Goal: Task Accomplishment & Management: Use online tool/utility

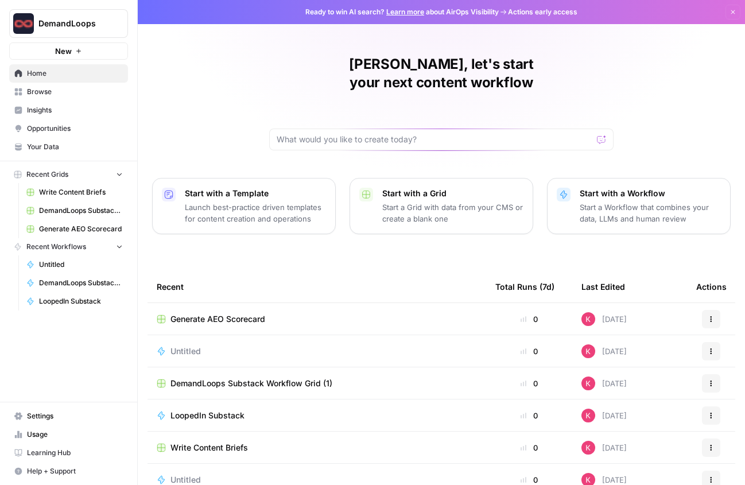
scroll to position [43, 0]
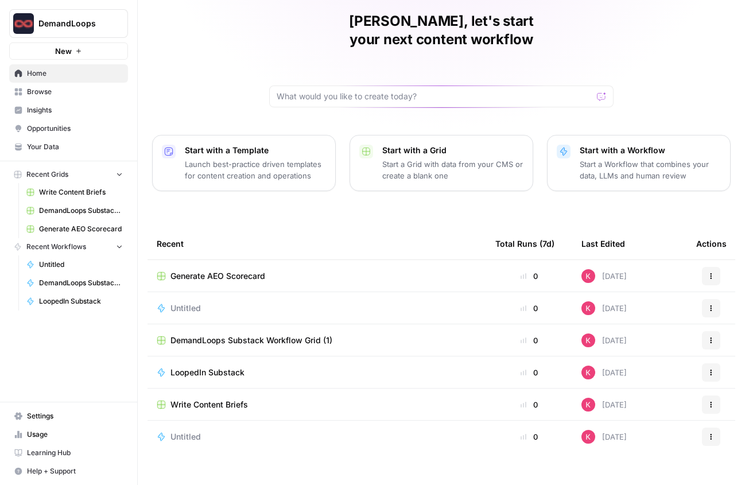
click at [249, 335] on span "DemandLoops Substack Workflow Grid (1)" at bounding box center [252, 340] width 162 height 11
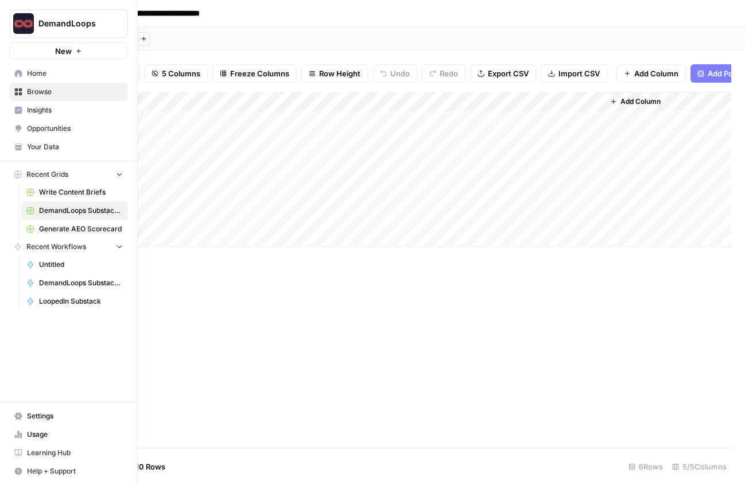
click at [38, 74] on span "Home" at bounding box center [75, 73] width 96 height 10
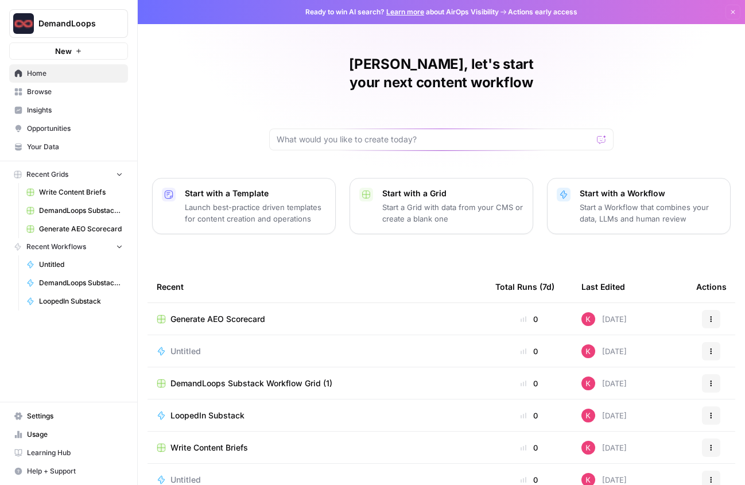
click at [65, 187] on span "Write Content Briefs" at bounding box center [81, 192] width 84 height 10
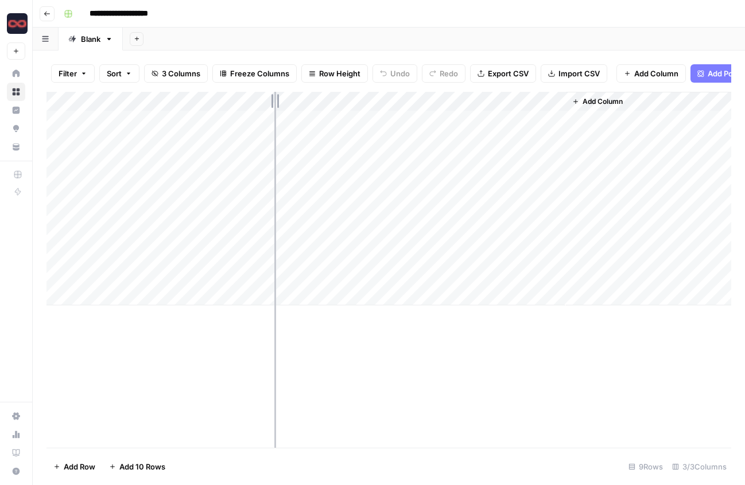
drag, startPoint x: 236, startPoint y: 94, endPoint x: 290, endPoint y: 97, distance: 54.1
click at [287, 97] on div "Add Column" at bounding box center [389, 199] width 685 height 214
click at [177, 141] on div "Add Column" at bounding box center [389, 199] width 685 height 214
click at [177, 161] on div "Add Column" at bounding box center [389, 199] width 685 height 214
click at [177, 178] on div "Add Column" at bounding box center [389, 199] width 685 height 214
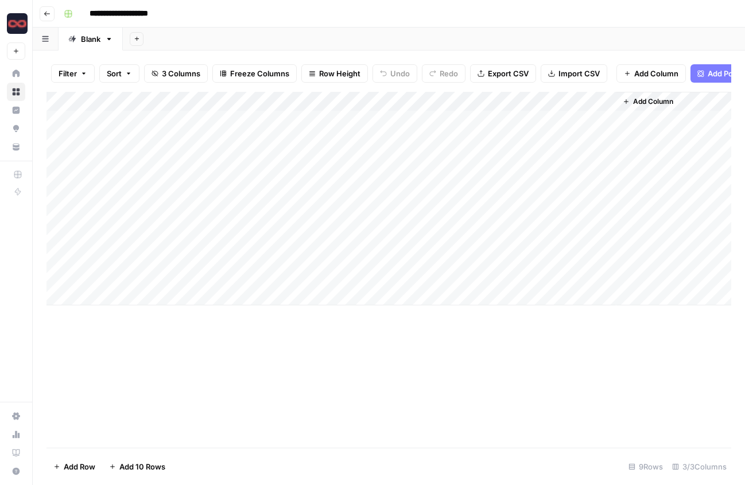
click at [179, 221] on div "Add Column" at bounding box center [389, 199] width 685 height 214
click at [238, 351] on div "Add Column" at bounding box center [389, 270] width 685 height 356
click at [351, 220] on div "Add Column" at bounding box center [389, 199] width 685 height 214
click at [497, 222] on div "Add Column" at bounding box center [389, 199] width 685 height 214
click at [606, 218] on div "Add Column" at bounding box center [389, 199] width 685 height 214
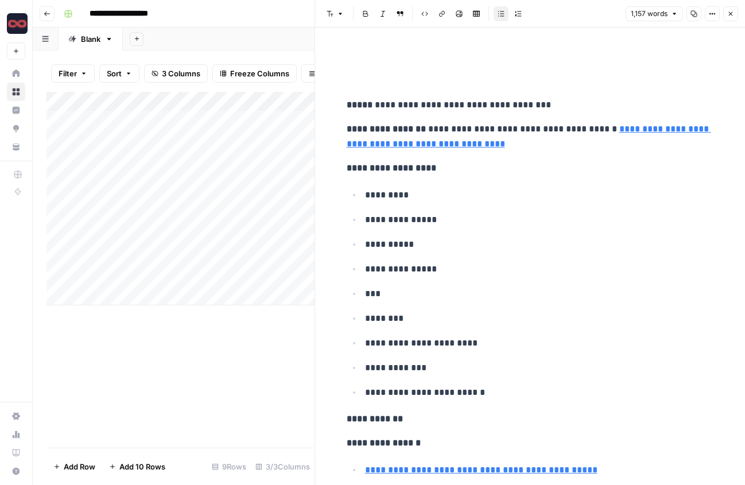
click at [694, 14] on icon "button" at bounding box center [694, 13] width 7 height 7
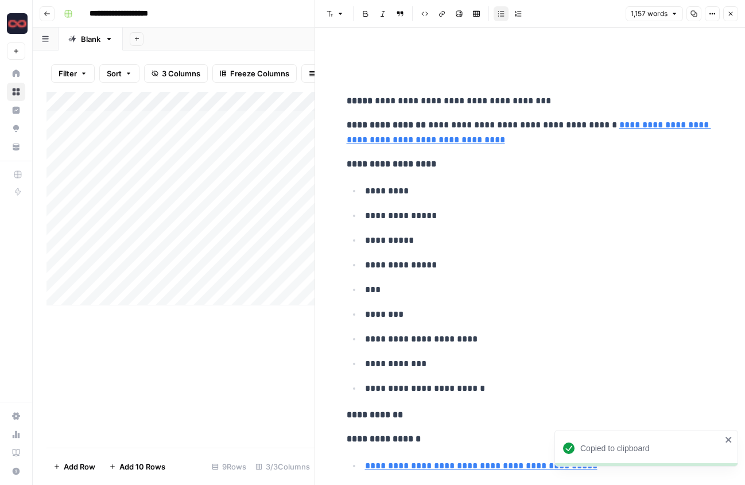
click at [401, 270] on p "**********" at bounding box center [539, 265] width 349 height 15
click at [695, 17] on button "Copy" at bounding box center [694, 13] width 15 height 15
click at [419, 144] on link "**********" at bounding box center [529, 133] width 365 height 24
click at [512, 122] on icon at bounding box center [513, 122] width 7 height 7
